Goal: Information Seeking & Learning: Learn about a topic

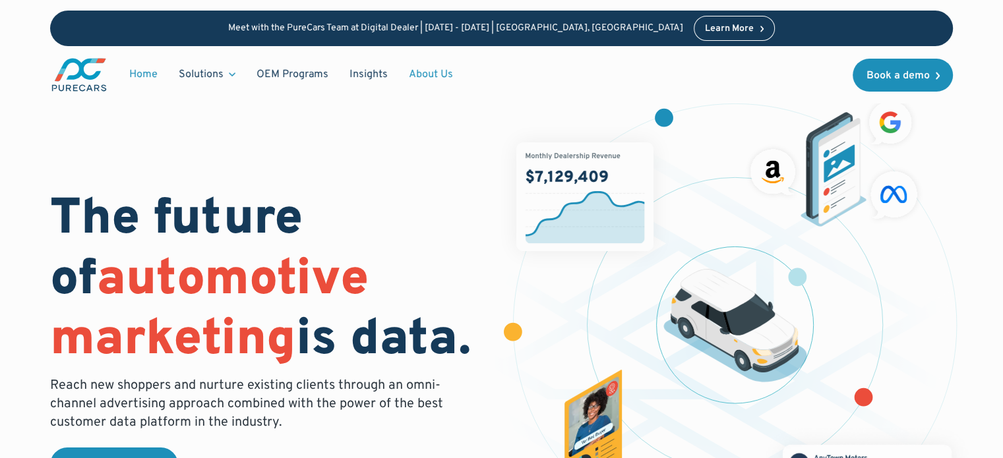
click at [411, 75] on link "About Us" at bounding box center [430, 74] width 65 height 25
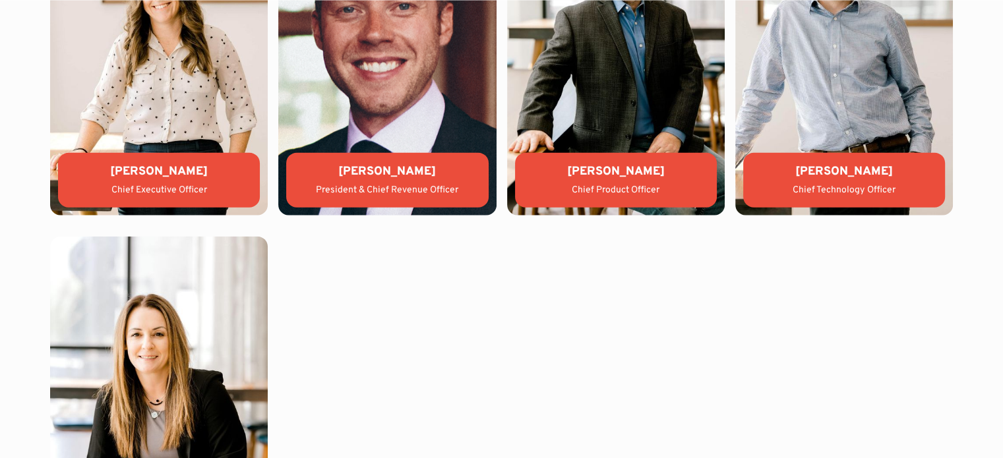
scroll to position [3931, 0]
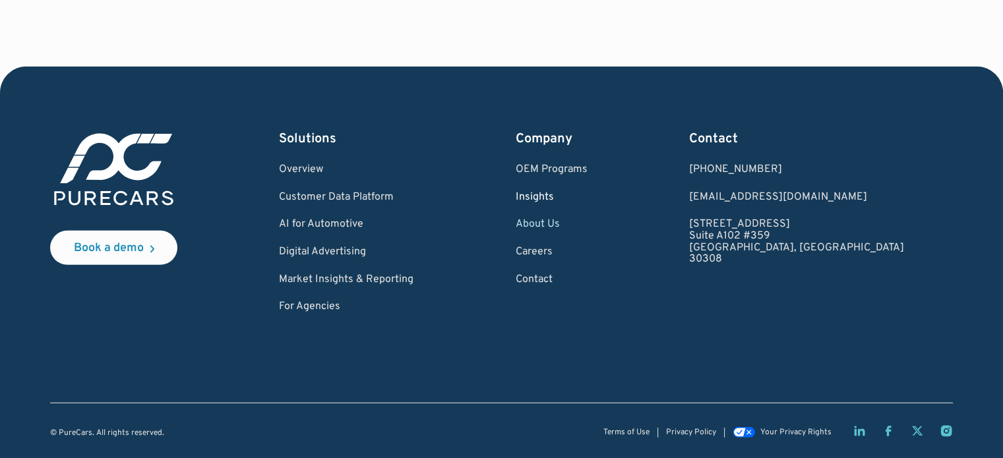
click at [587, 198] on link "Insights" at bounding box center [551, 198] width 72 height 12
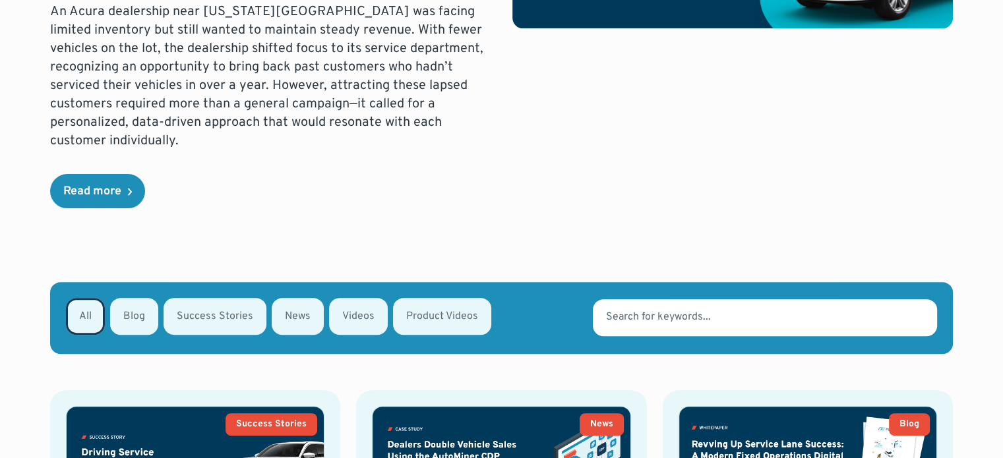
scroll to position [659, 0]
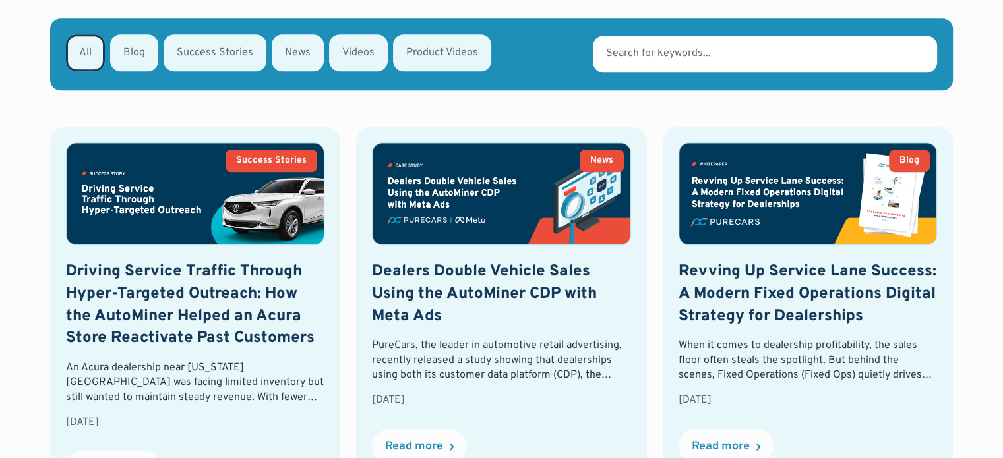
click at [186, 34] on div "Success Stories" at bounding box center [214, 54] width 103 height 40
click at [194, 34] on div "Email Form" at bounding box center [214, 52] width 103 height 37
click at [185, 47] on input "Success Stories" at bounding box center [181, 51] width 9 height 9
radio input "true"
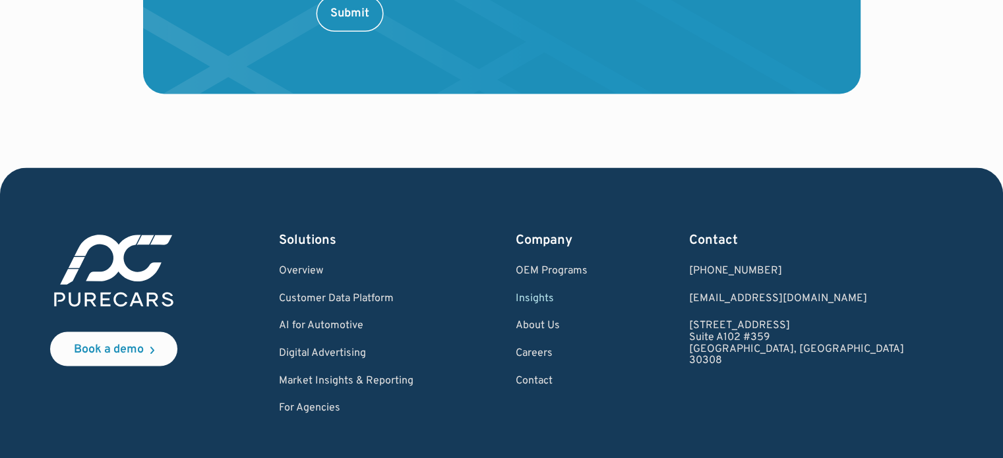
scroll to position [2373, 0]
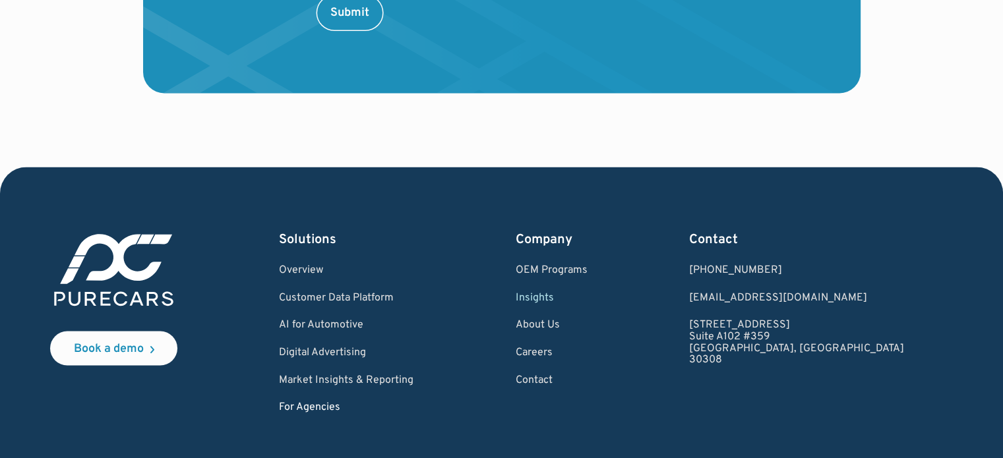
click at [332, 401] on link "For Agencies" at bounding box center [346, 407] width 134 height 12
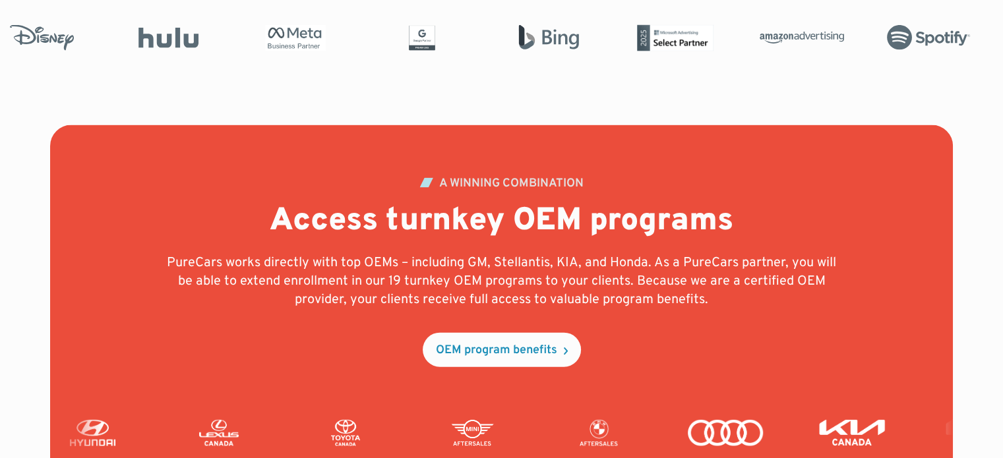
scroll to position [3032, 0]
